Goal: Find contact information: Find contact information

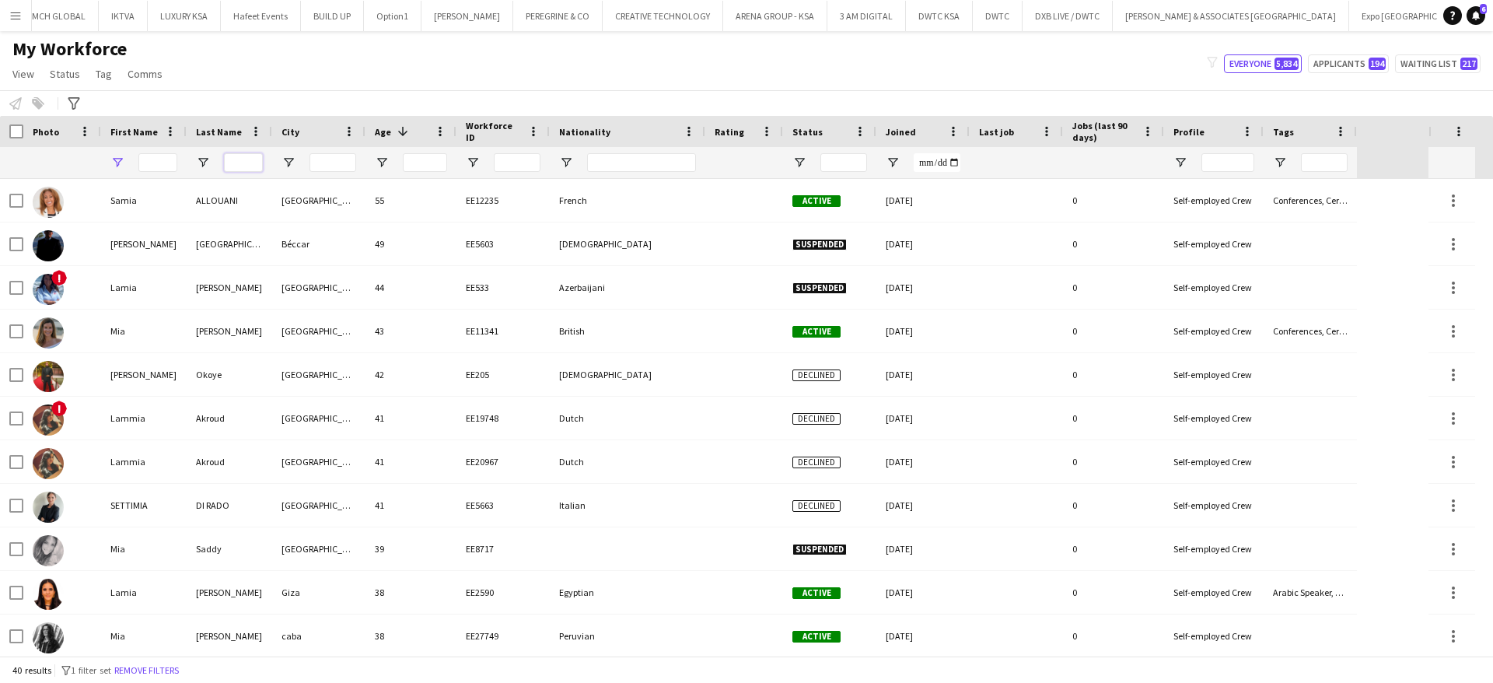
click at [248, 161] on input "Last Name Filter Input" at bounding box center [243, 162] width 39 height 19
click at [247, 164] on input "****" at bounding box center [243, 162] width 39 height 19
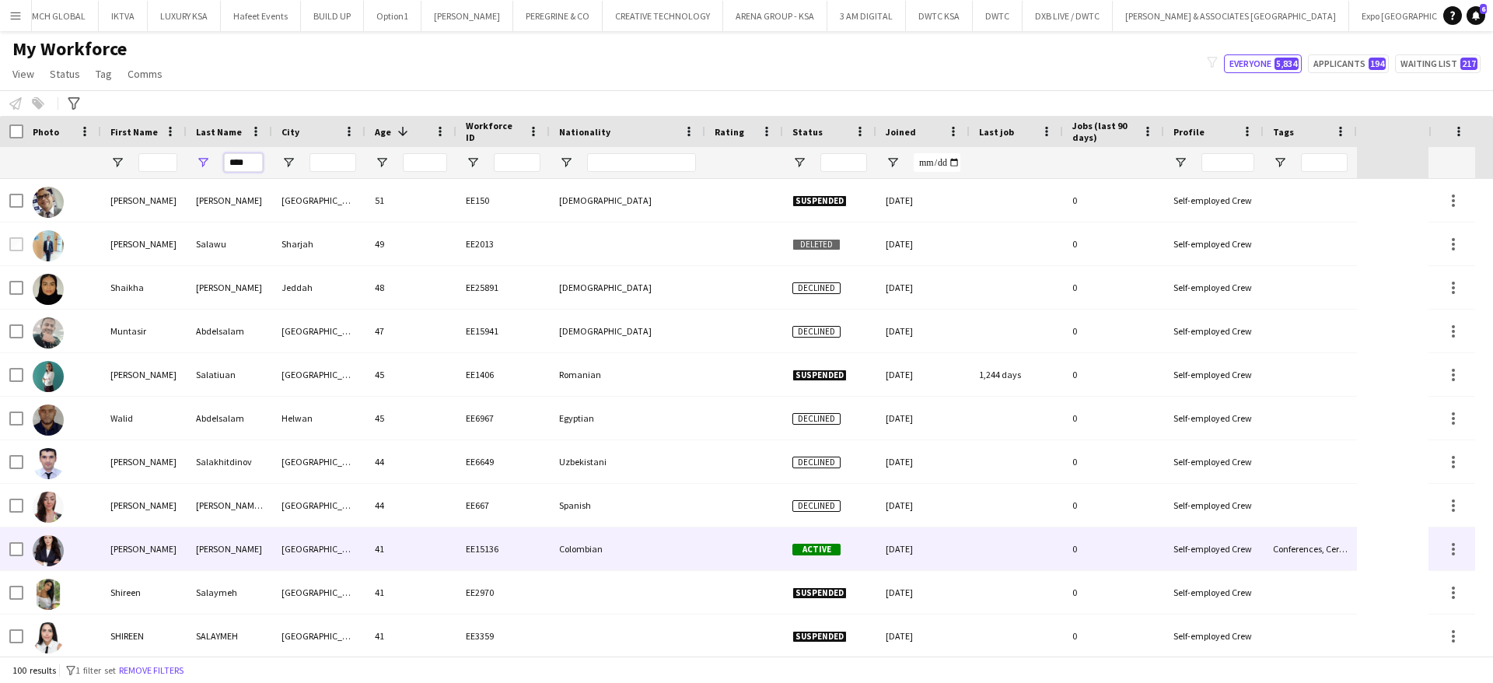
type input "****"
click at [227, 549] on div "[PERSON_NAME]" at bounding box center [230, 548] width 86 height 43
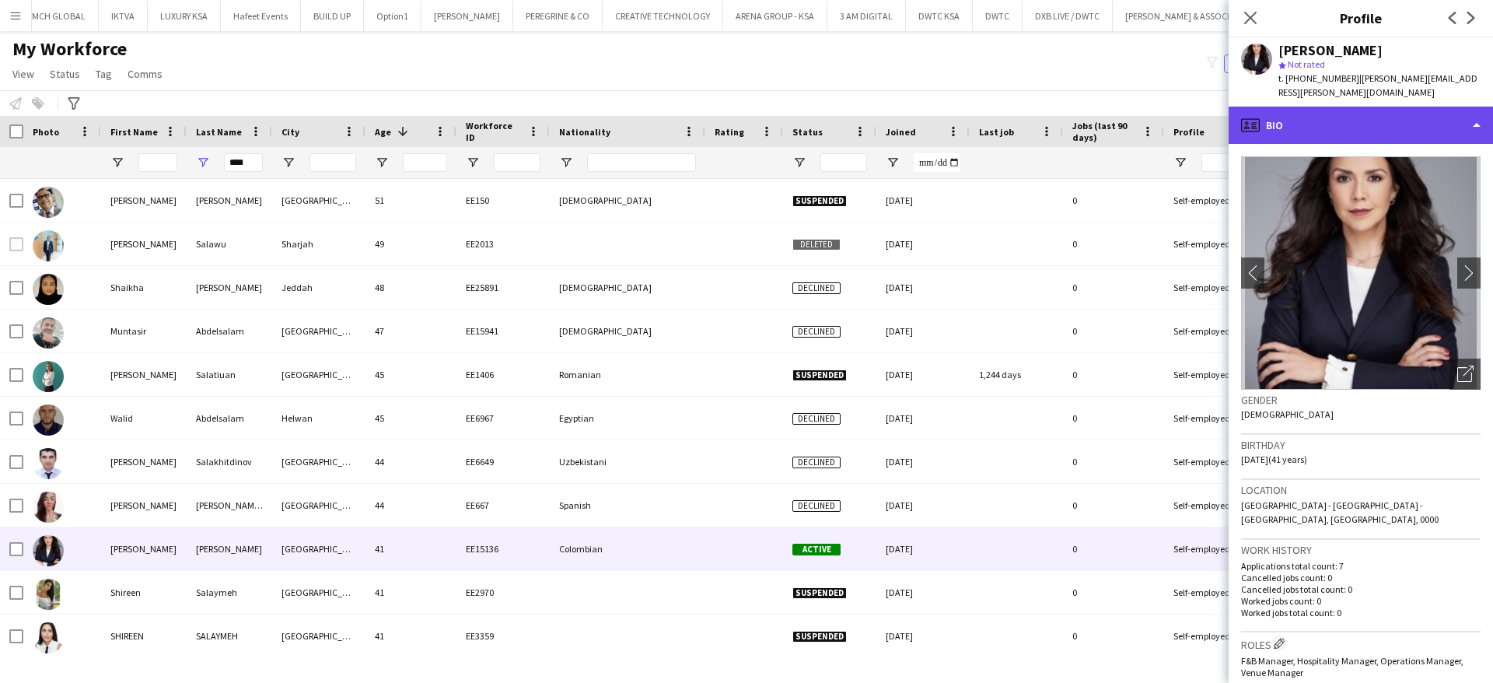
click at [1368, 109] on div "profile Bio" at bounding box center [1361, 125] width 264 height 37
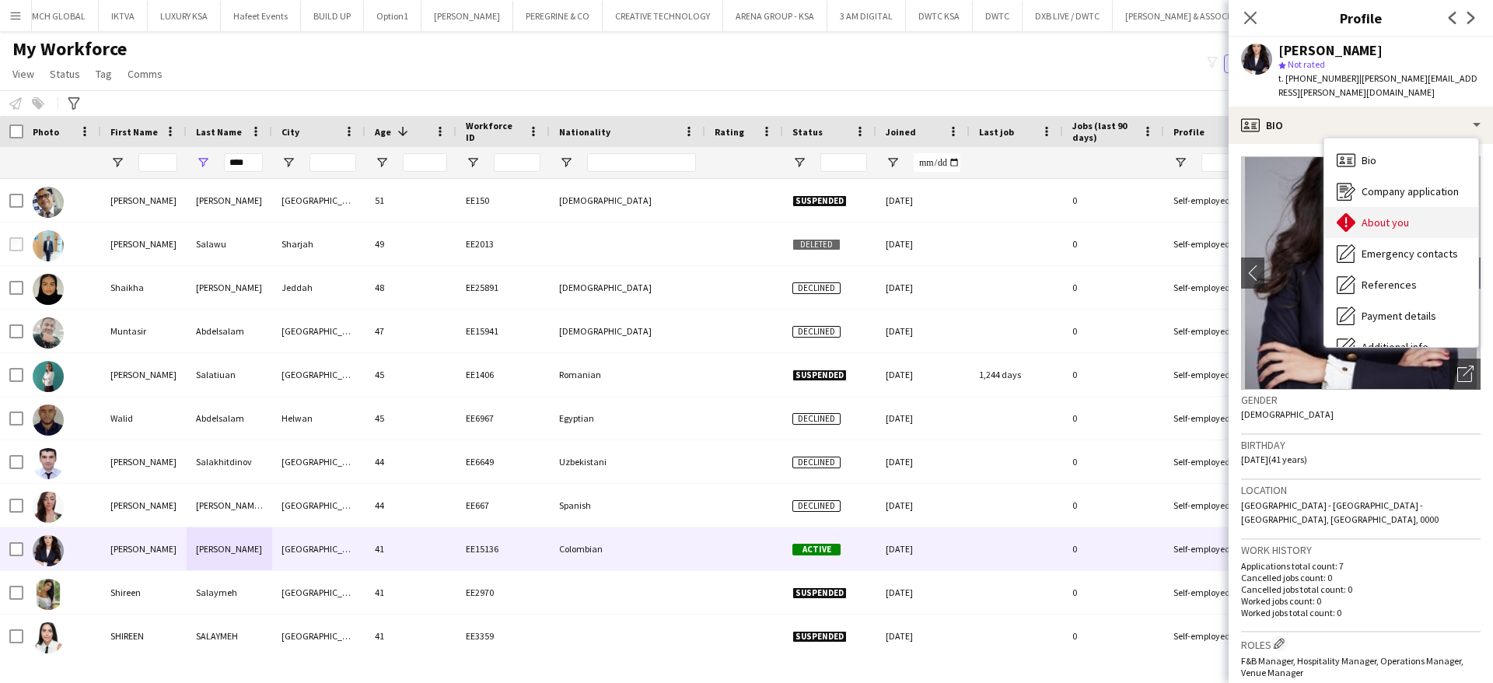
click at [1398, 215] on span "About you" at bounding box center [1385, 222] width 47 height 14
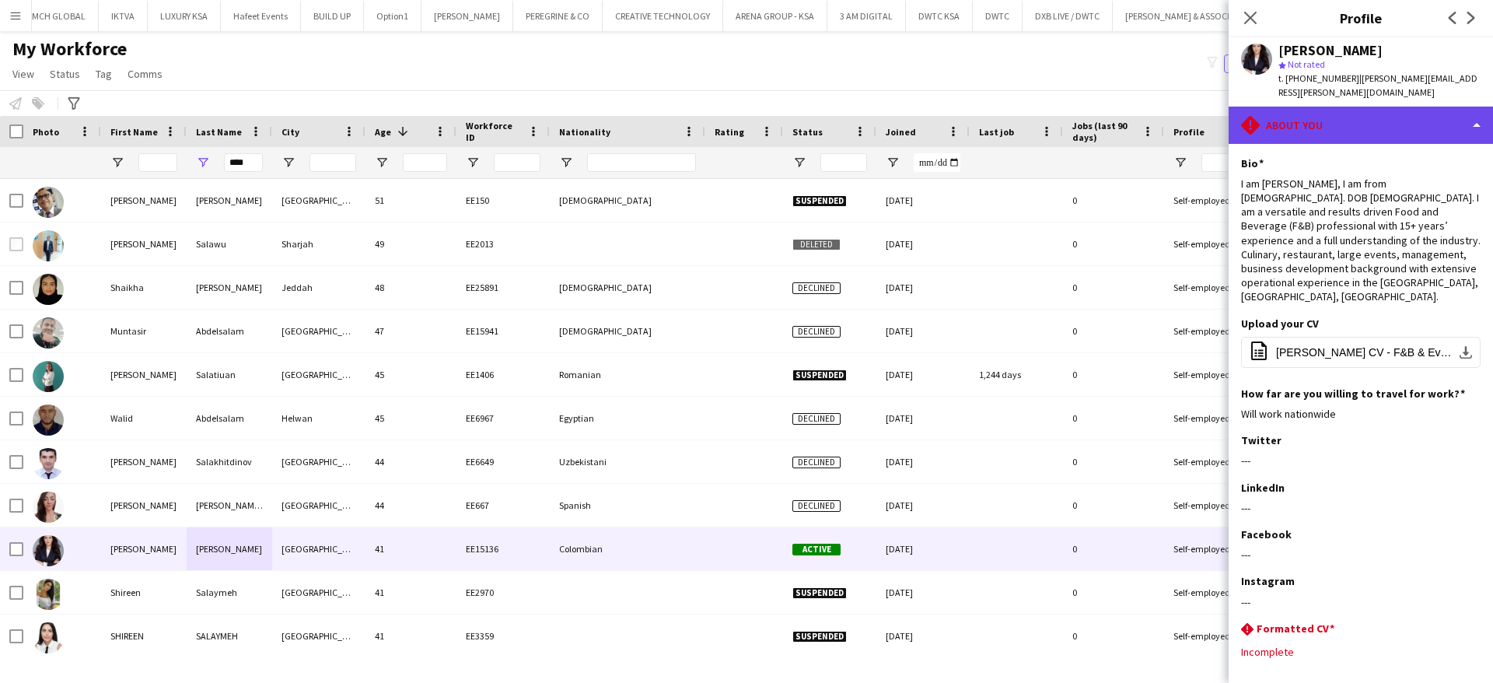
click at [1339, 107] on div "rhombus-alert About you" at bounding box center [1361, 125] width 264 height 37
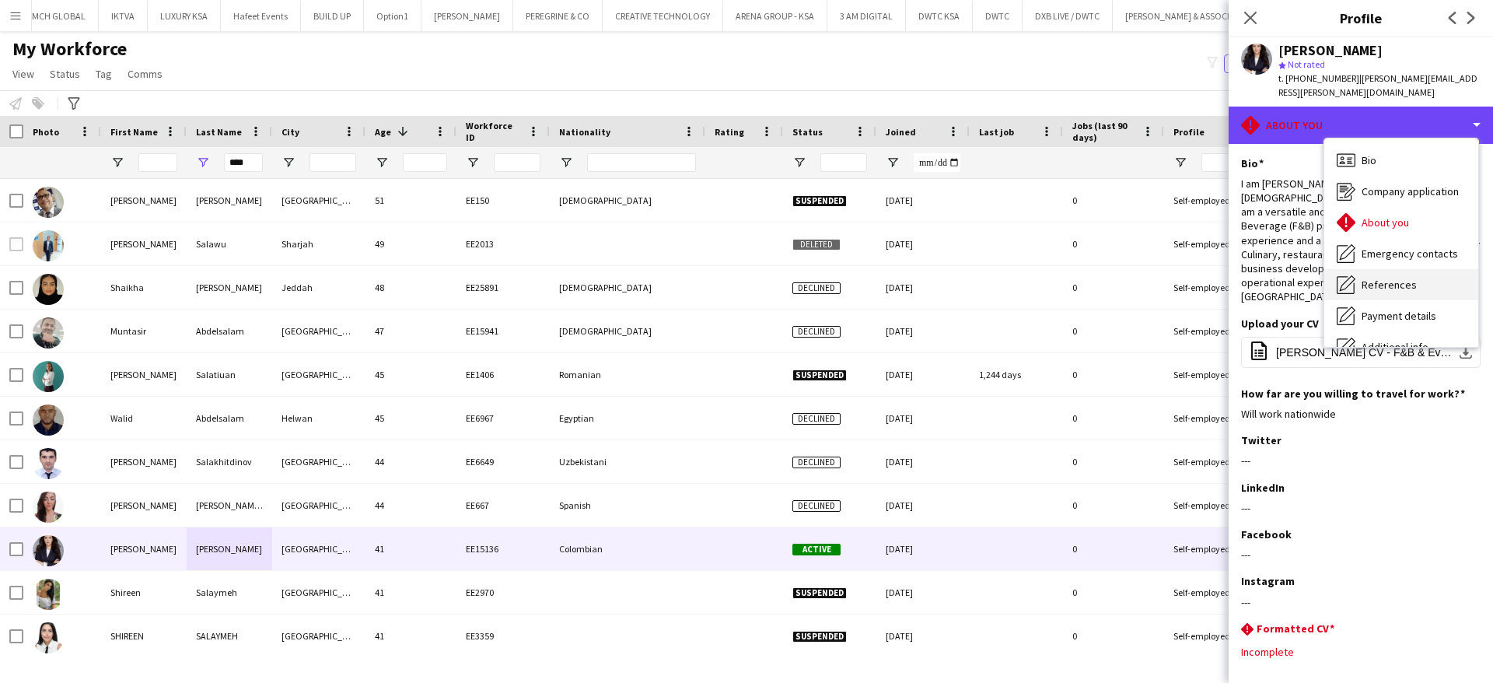
scroll to position [115, 0]
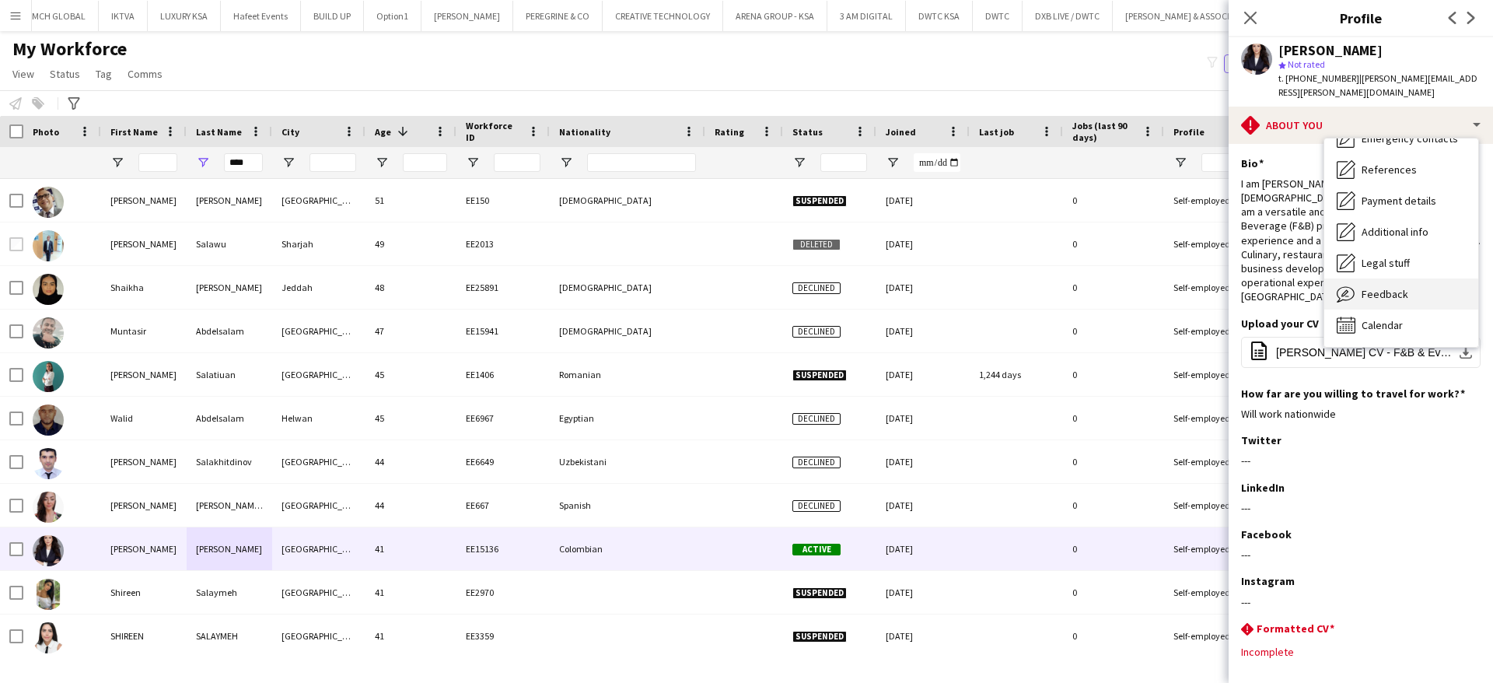
click at [1387, 287] on span "Feedback" at bounding box center [1385, 294] width 47 height 14
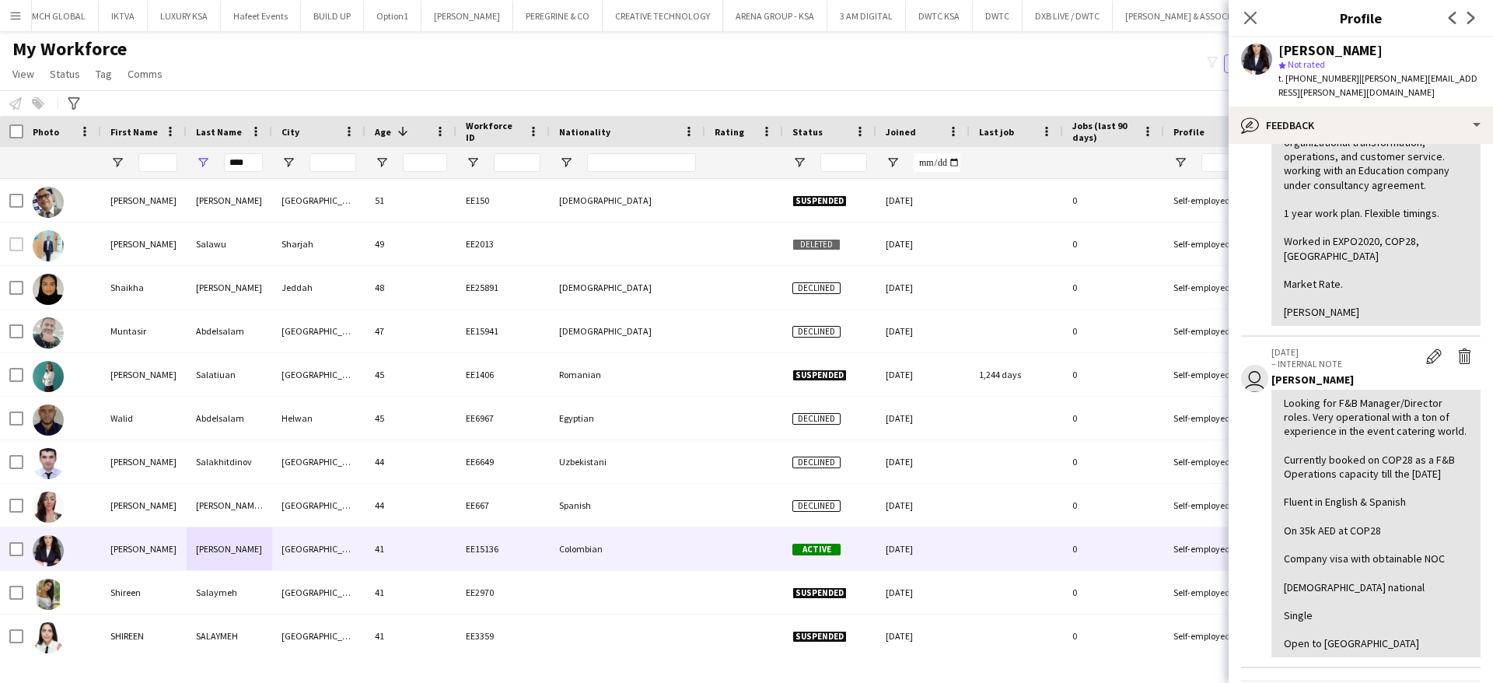
scroll to position [268, 0]
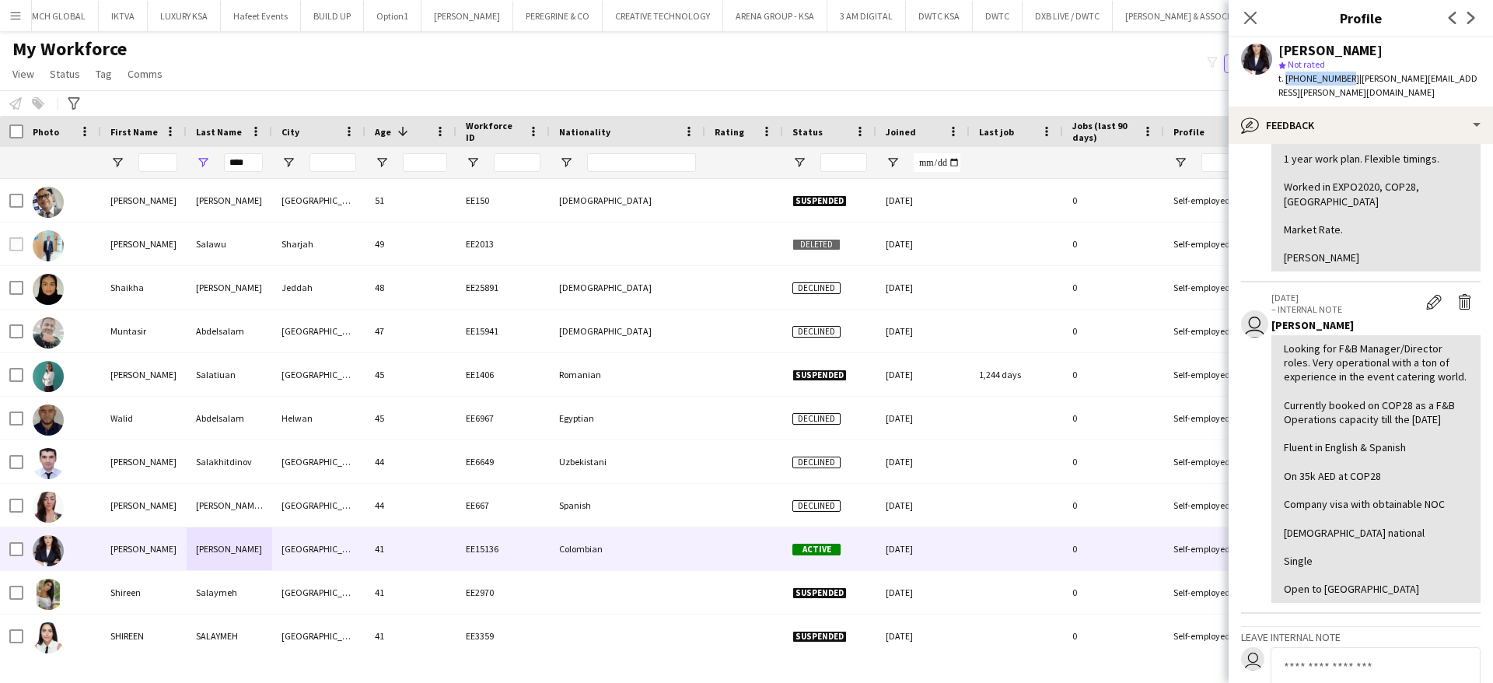
drag, startPoint x: 1344, startPoint y: 77, endPoint x: 1285, endPoint y: 76, distance: 59.1
click at [1285, 76] on span "t. [PHONE_NUMBER]" at bounding box center [1319, 78] width 81 height 12
copy span "[PHONE_NUMBER]"
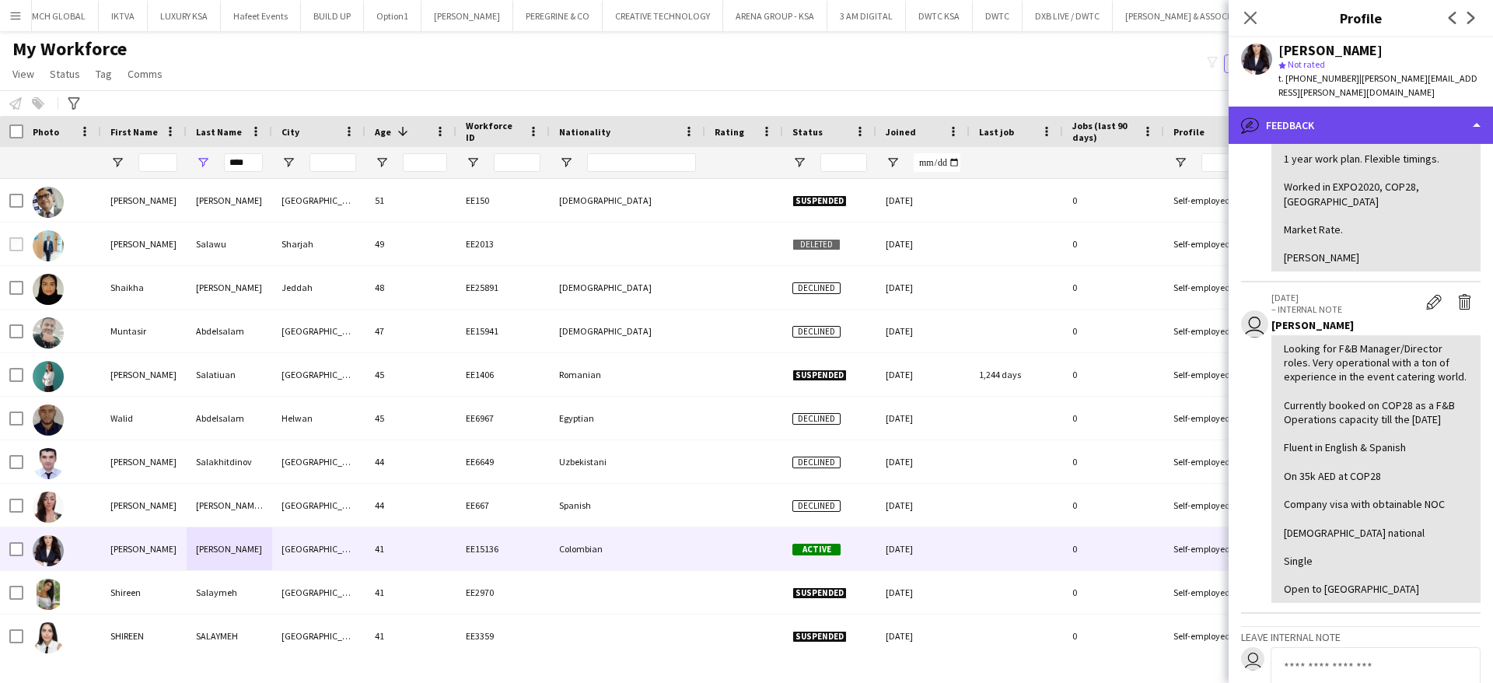
click at [1343, 114] on div "bubble-pencil Feedback" at bounding box center [1361, 125] width 264 height 37
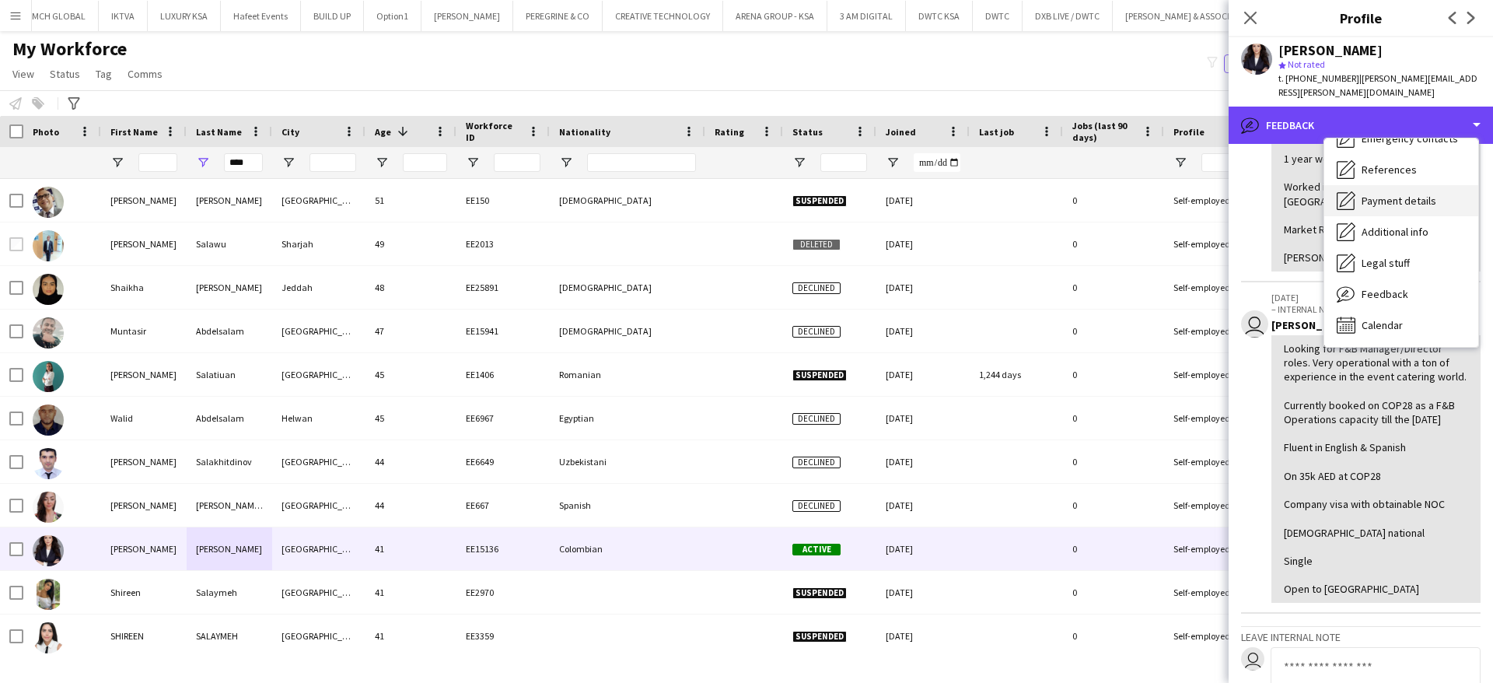
scroll to position [0, 0]
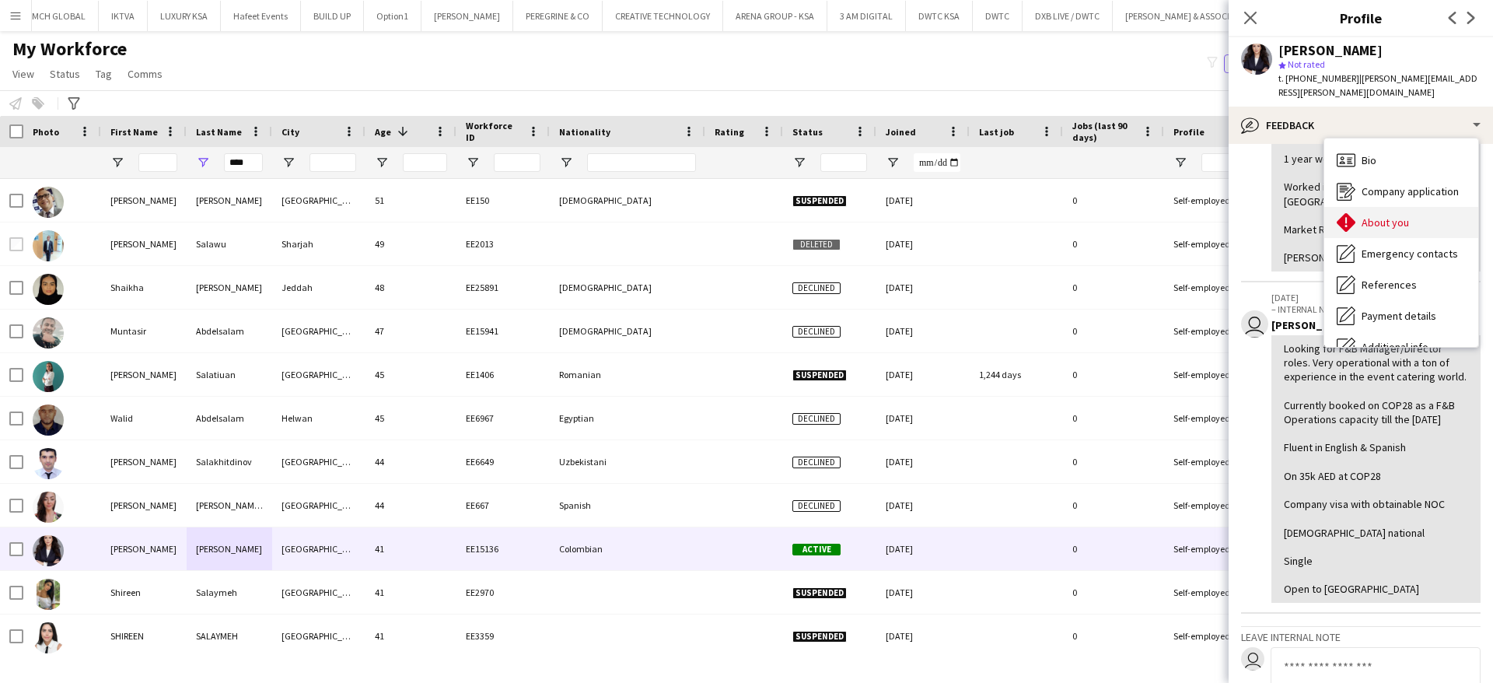
click at [1404, 207] on div "About you About you" at bounding box center [1401, 222] width 154 height 31
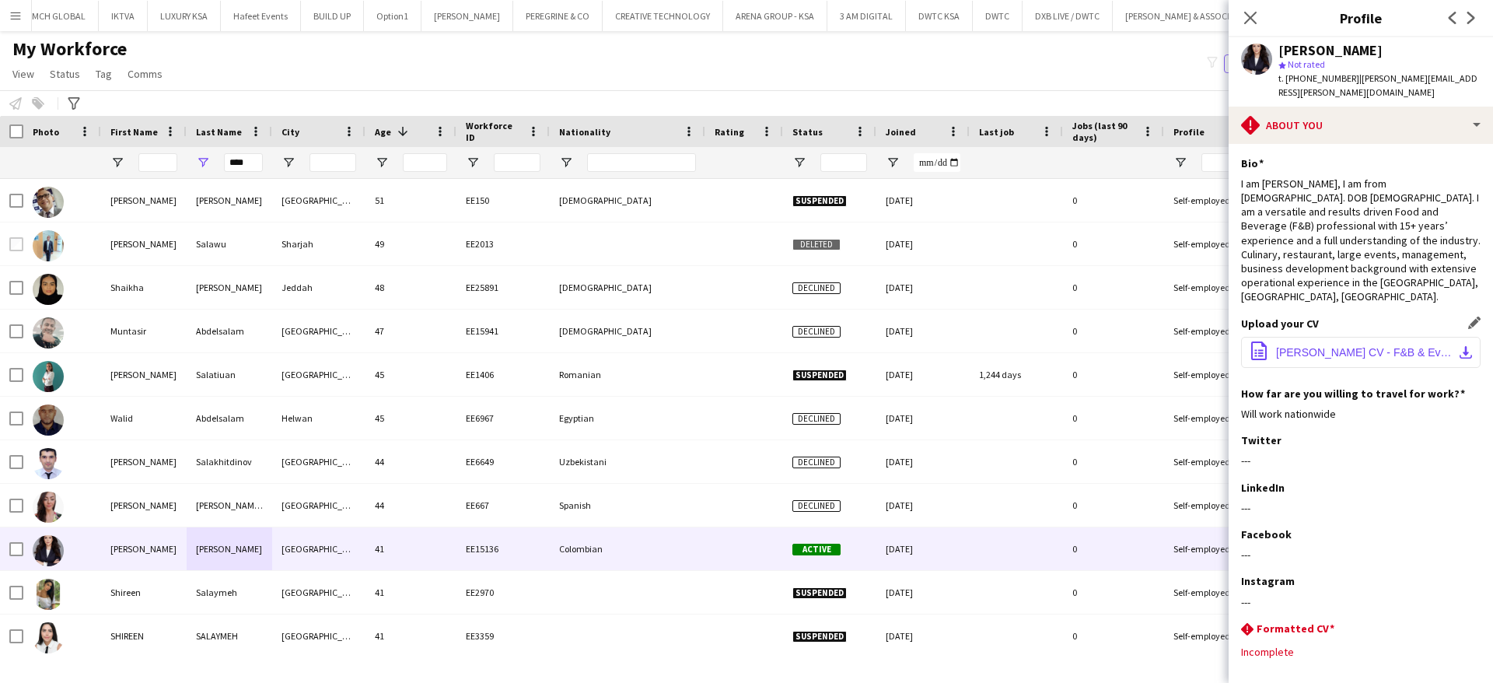
click at [1361, 346] on span "[PERSON_NAME] CV - F&B & Events Manager.pdf" at bounding box center [1364, 352] width 176 height 12
